Goal: Check status

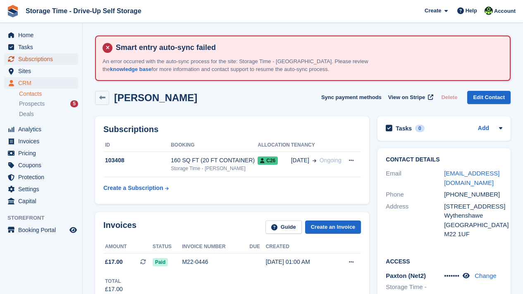
click at [26, 60] on span "Subscriptions" at bounding box center [43, 59] width 50 height 12
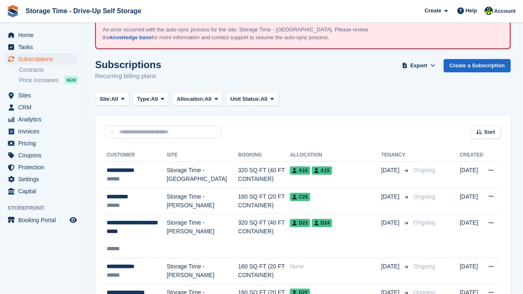
scroll to position [33, 0]
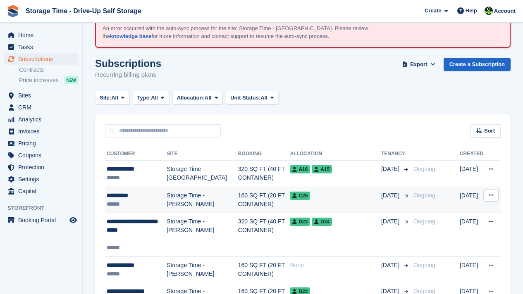
click at [116, 196] on div "**********" at bounding box center [137, 195] width 60 height 9
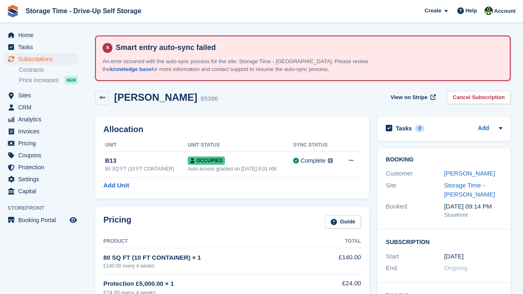
scroll to position [248, 0]
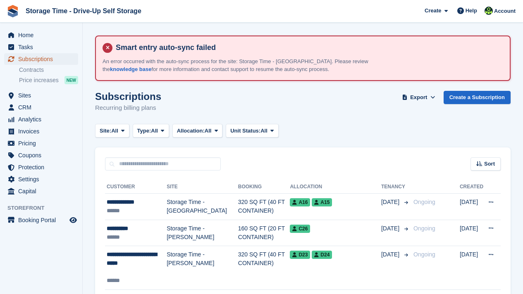
click at [46, 60] on span "Subscriptions" at bounding box center [43, 59] width 50 height 12
click at [259, 92] on div "Subscriptions Recurring billing plans Export Export Subscriptions Export a CSV …" at bounding box center [303, 107] width 416 height 32
